Goal: Task Accomplishment & Management: Manage account settings

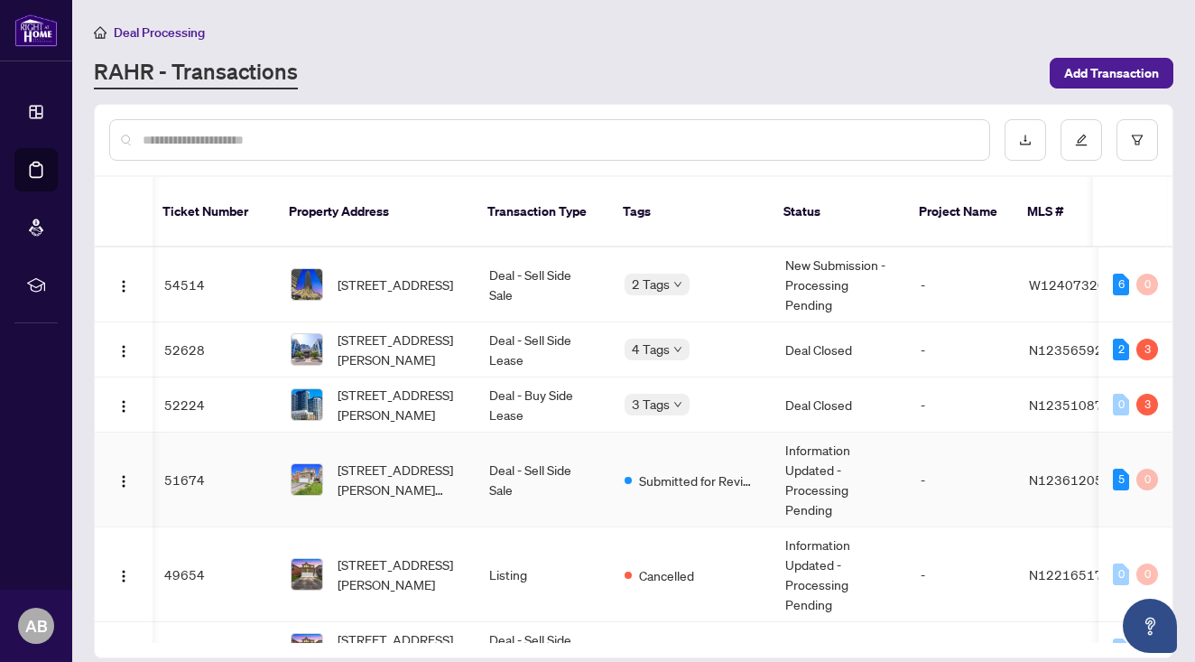
scroll to position [0, 3]
click at [525, 264] on td "Deal - Sell Side Sale" at bounding box center [542, 284] width 135 height 75
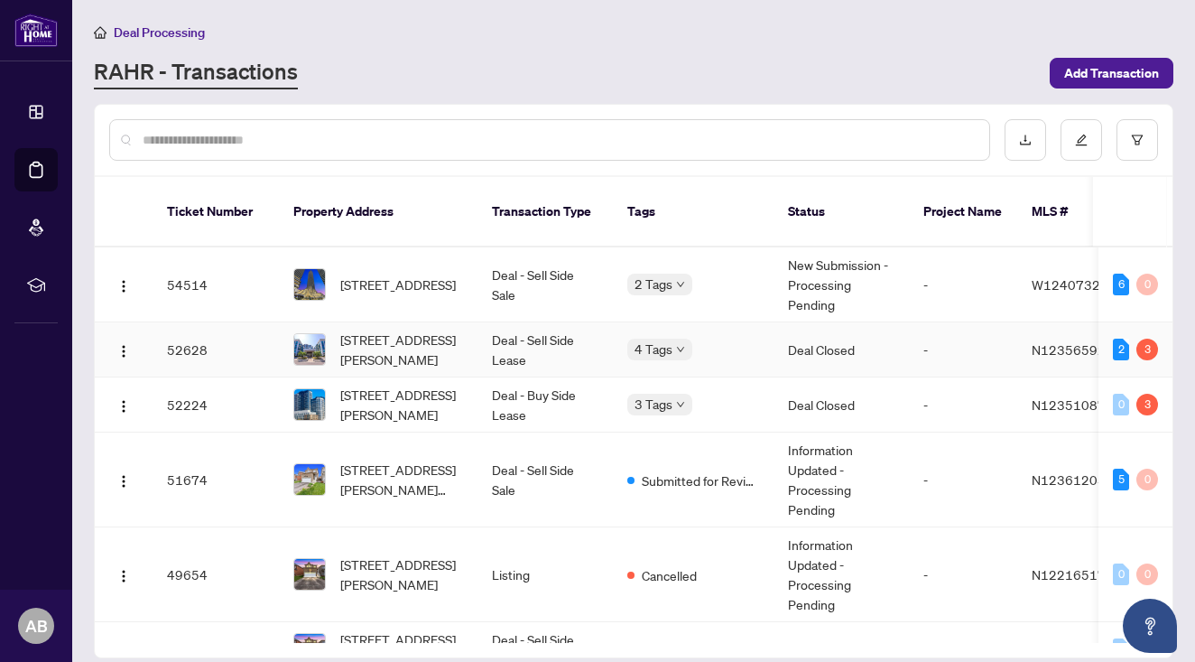
click at [417, 389] on span "[STREET_ADDRESS][PERSON_NAME]" at bounding box center [401, 405] width 123 height 40
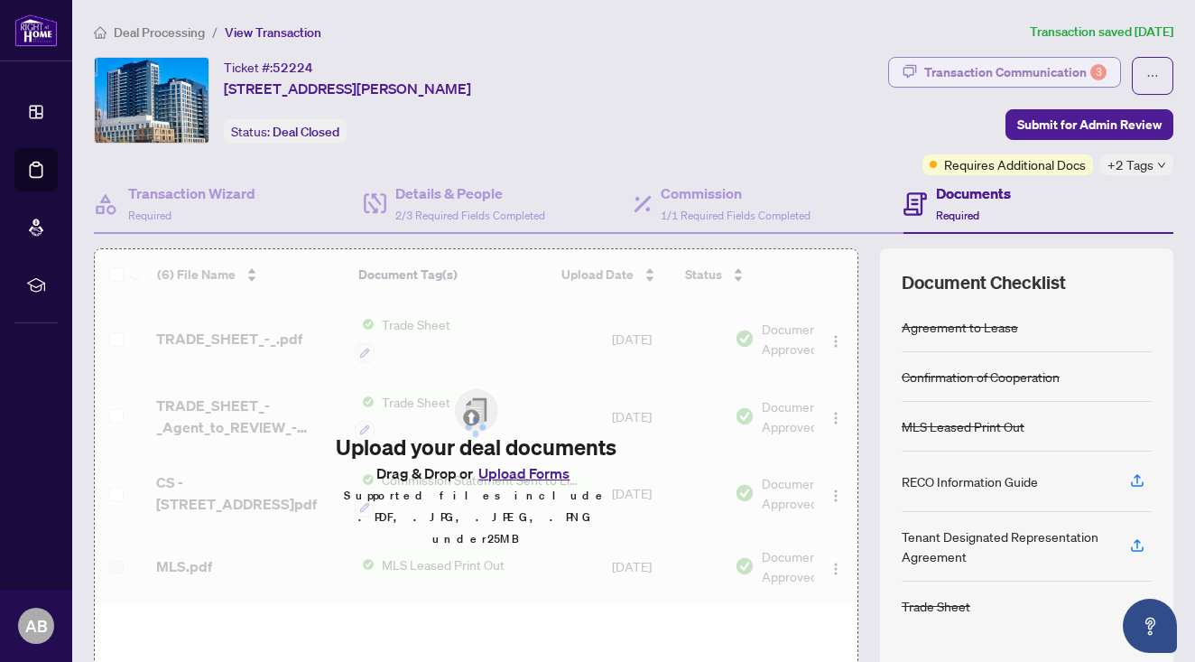
click at [1053, 69] on div "Transaction Communication 3" at bounding box center [1015, 72] width 182 height 29
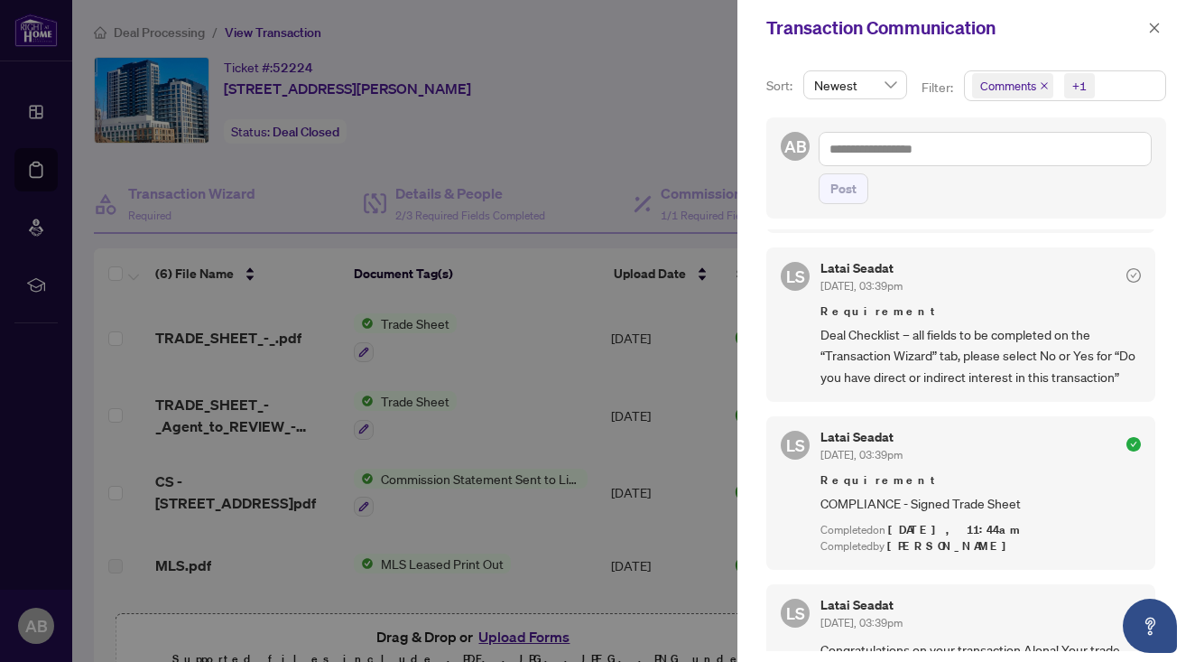
scroll to position [283, 0]
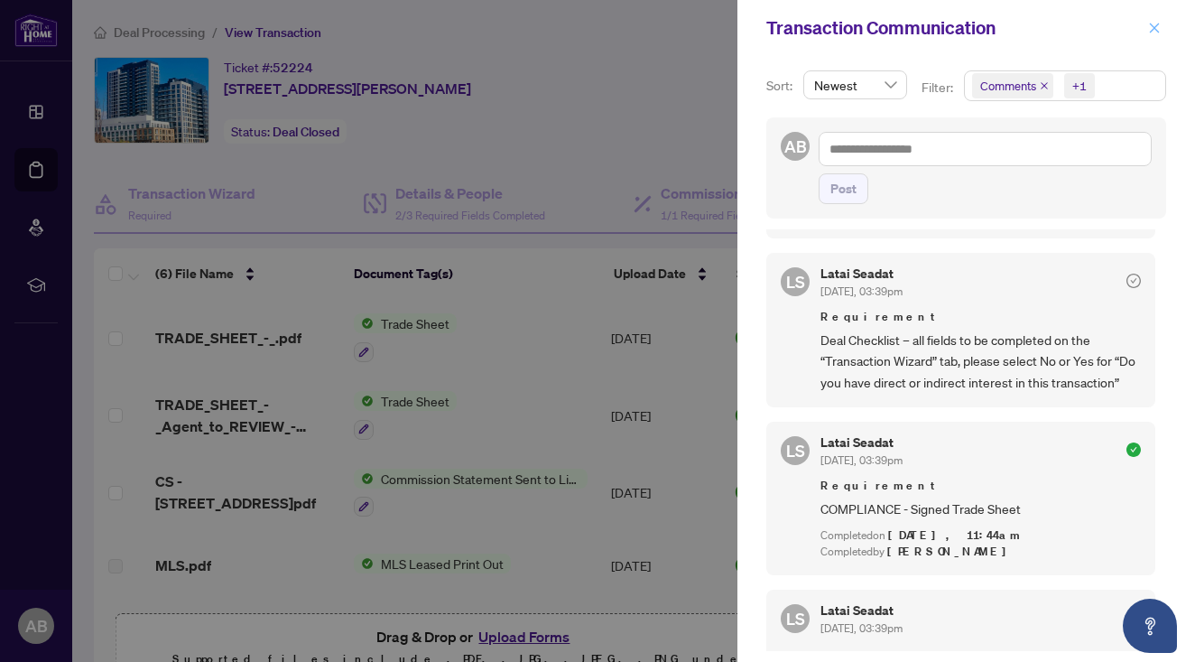
click at [1155, 29] on icon "close" at bounding box center [1155, 28] width 10 height 10
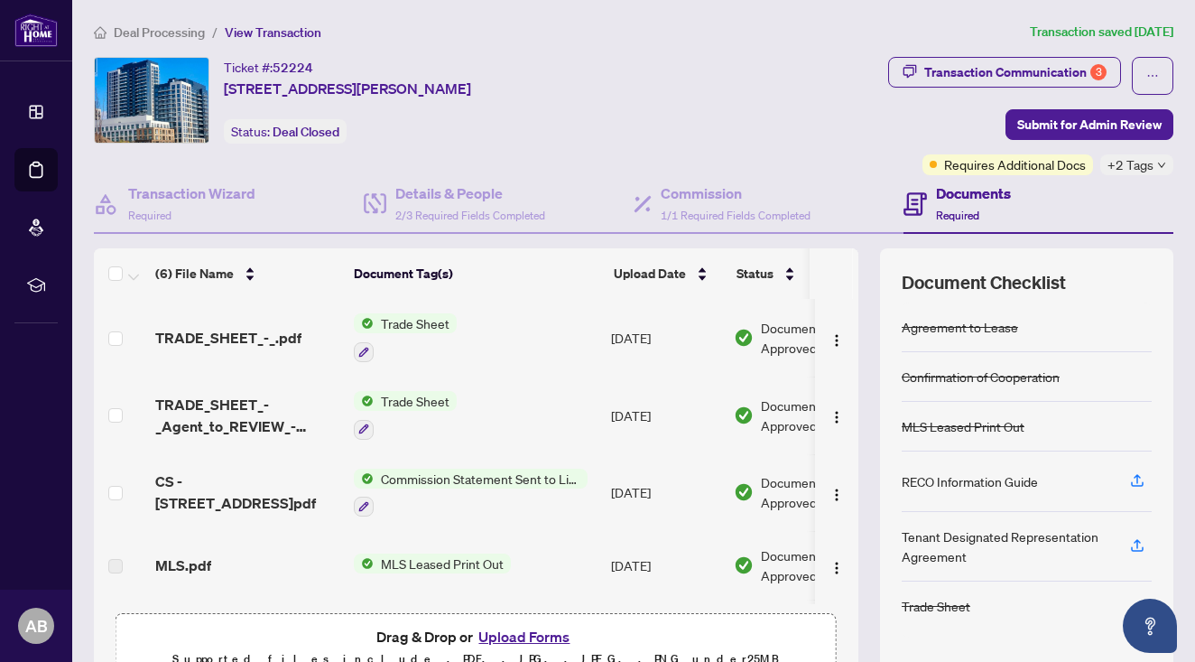
scroll to position [0, 0]
click at [983, 70] on div "Transaction Communication 3" at bounding box center [1015, 72] width 182 height 29
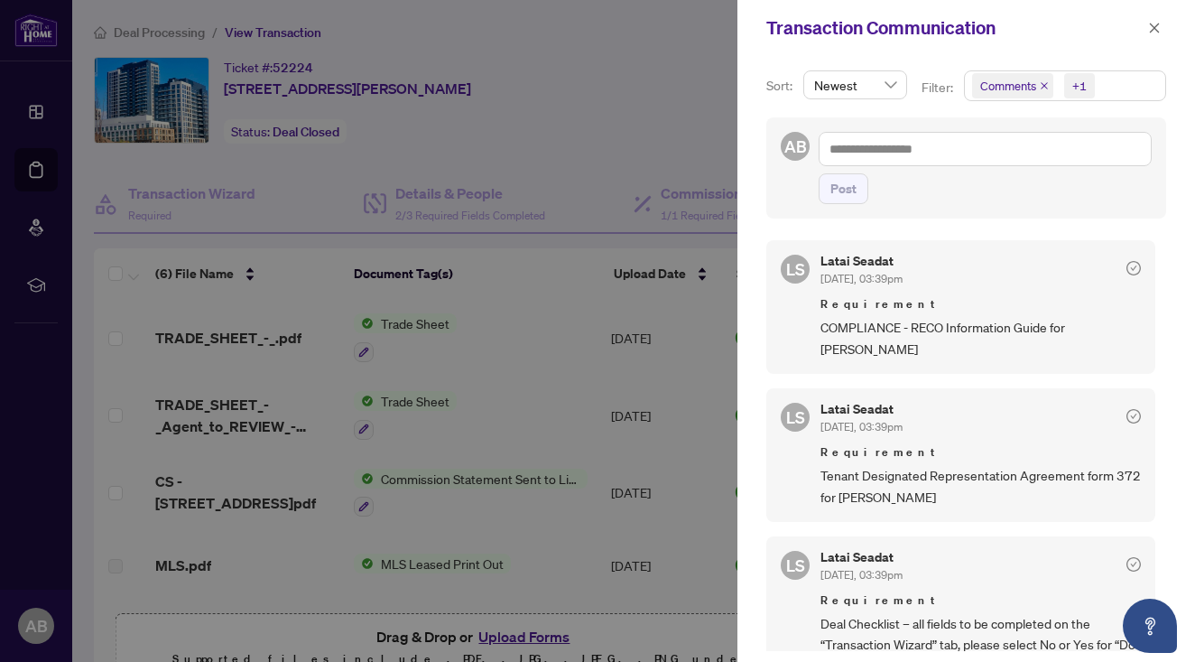
scroll to position [7, 0]
